Goal: Information Seeking & Learning: Find specific fact

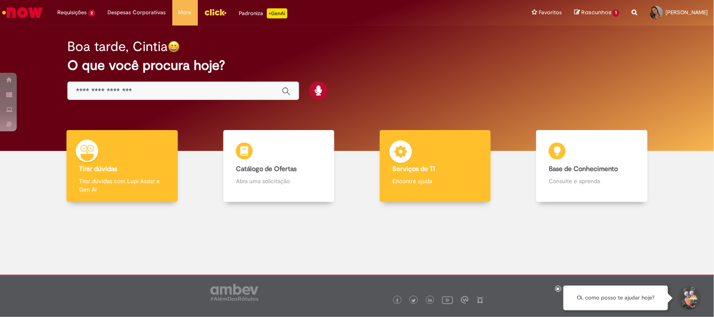
click at [440, 179] on p "Encontre ajuda" at bounding box center [436, 181] width 86 height 8
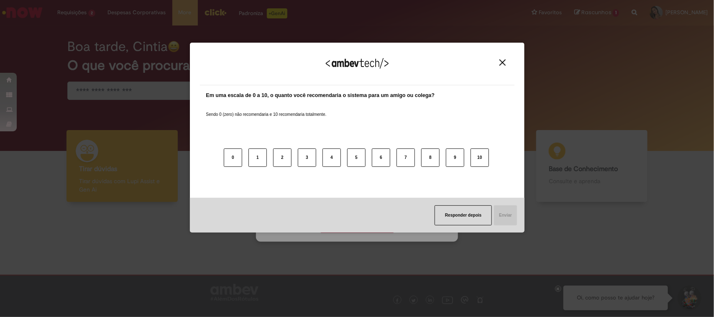
click at [503, 64] on img "Close" at bounding box center [503, 62] width 6 height 6
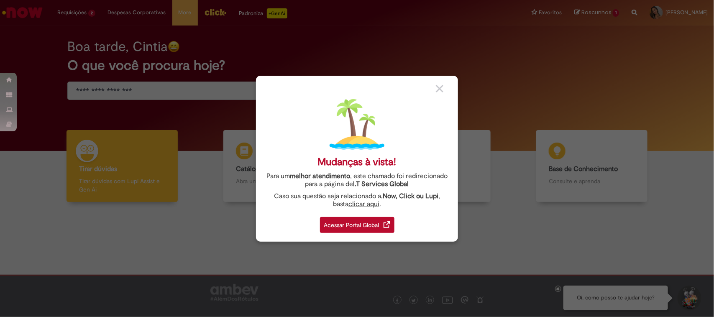
click at [349, 228] on div "Acessar Portal Global" at bounding box center [357, 225] width 74 height 16
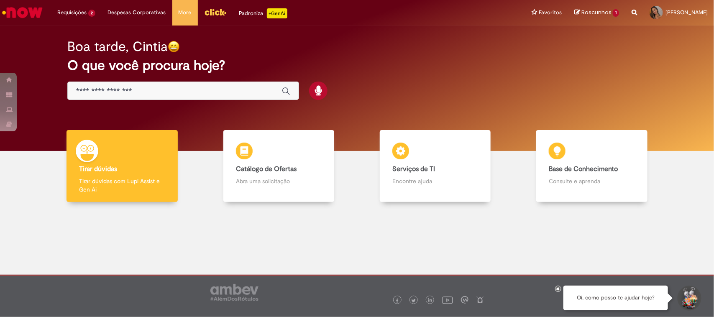
click at [167, 93] on input "Basta digitar aqui" at bounding box center [175, 92] width 198 height 10
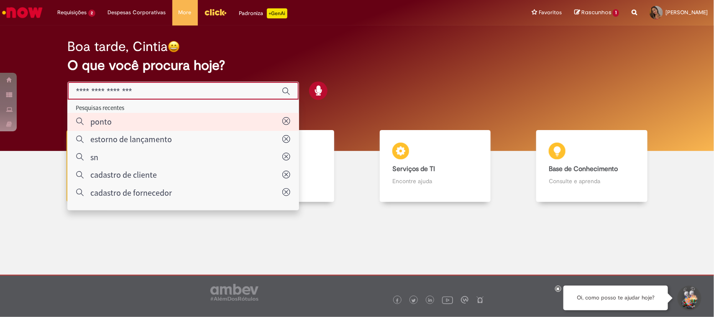
type input "*****"
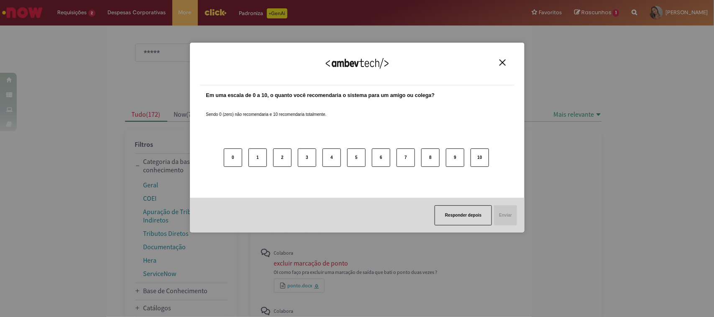
click at [501, 60] on img "Close" at bounding box center [503, 62] width 6 height 6
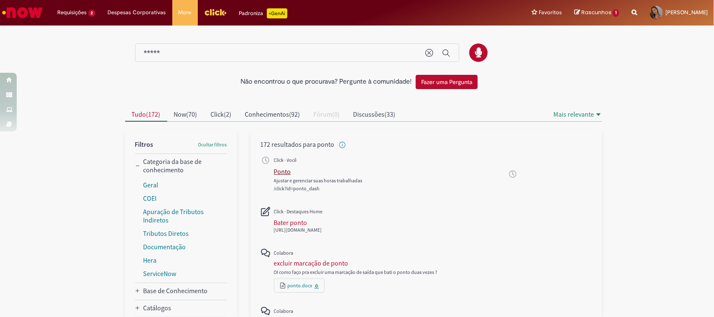
click at [283, 171] on div "Ponto" at bounding box center [282, 171] width 17 height 8
